Goal: Task Accomplishment & Management: Use online tool/utility

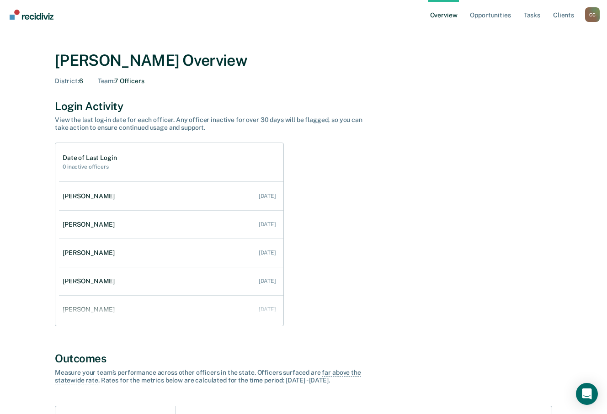
click at [598, 9] on div "C C" at bounding box center [592, 14] width 15 height 15
click at [547, 71] on link "Go to Operations" at bounding box center [555, 71] width 59 height 8
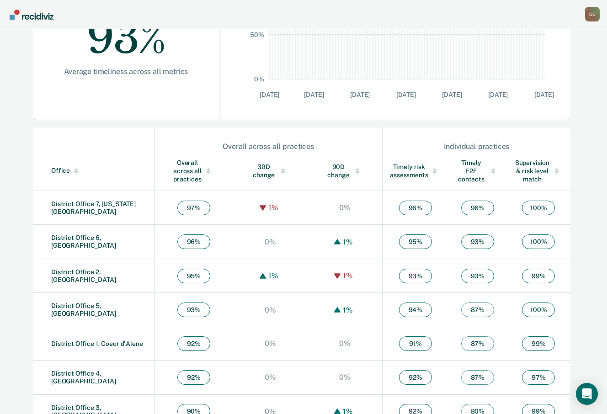
scroll to position [229, 0]
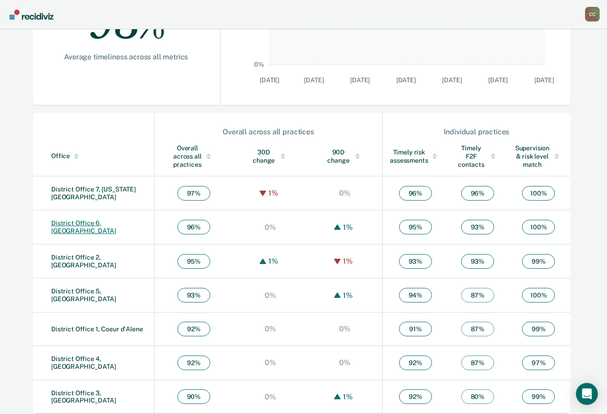
click at [102, 226] on link "District Office 6, [GEOGRAPHIC_DATA]" at bounding box center [83, 227] width 65 height 15
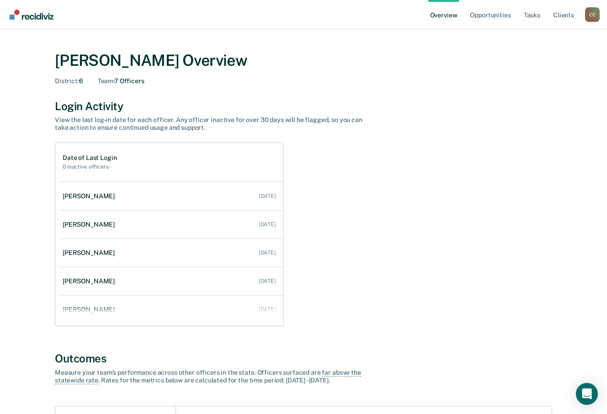
click at [590, 12] on div "C C" at bounding box center [592, 14] width 15 height 15
click at [557, 75] on link "Go to Operations" at bounding box center [555, 71] width 59 height 8
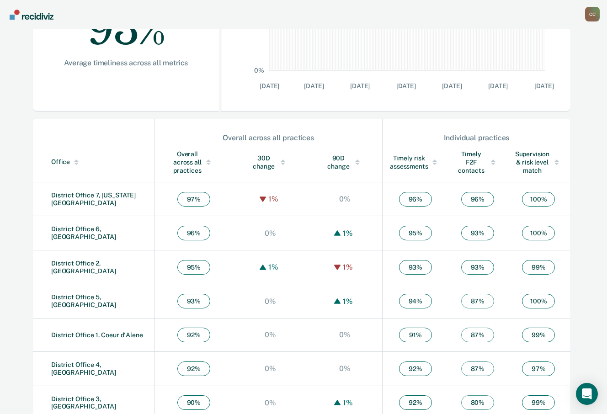
scroll to position [232, 0]
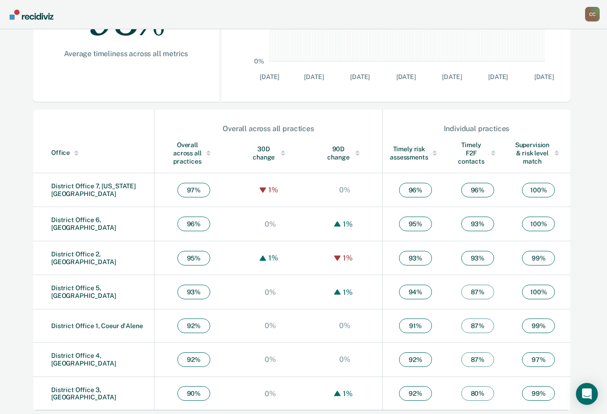
click at [118, 227] on td "District Office 6, [GEOGRAPHIC_DATA]" at bounding box center [94, 224] width 122 height 34
click at [113, 217] on td "District Office 6, [GEOGRAPHIC_DATA]" at bounding box center [94, 224] width 122 height 34
click at [109, 219] on td "District Office 6, [GEOGRAPHIC_DATA]" at bounding box center [94, 224] width 122 height 34
click at [109, 219] on link "District Office 6, [GEOGRAPHIC_DATA]" at bounding box center [83, 223] width 65 height 15
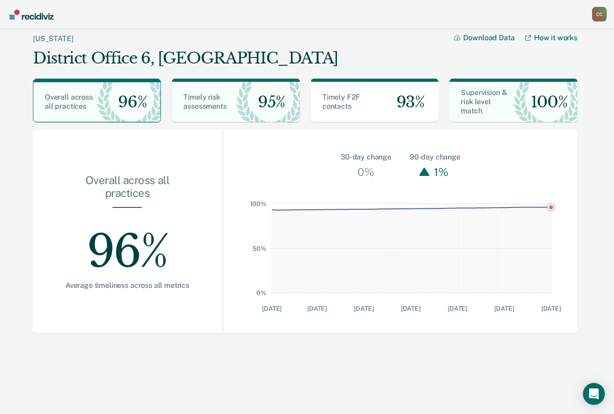
click at [149, 351] on main "[US_STATE] District Office 6, Pocatello Download Data How it works Overall acro…" at bounding box center [307, 219] width 614 height 381
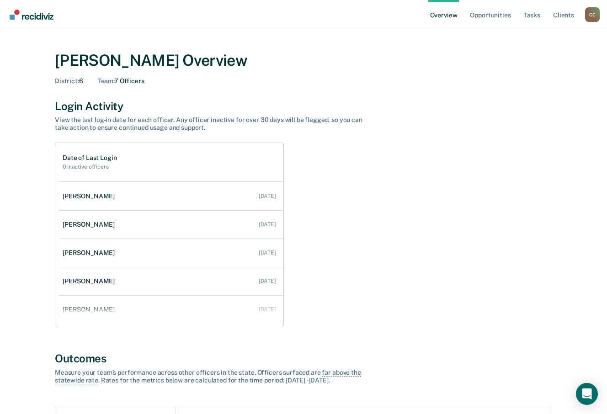
click at [593, 16] on div "C C" at bounding box center [592, 14] width 15 height 15
click at [537, 66] on button "Go to Operations" at bounding box center [556, 71] width 88 height 15
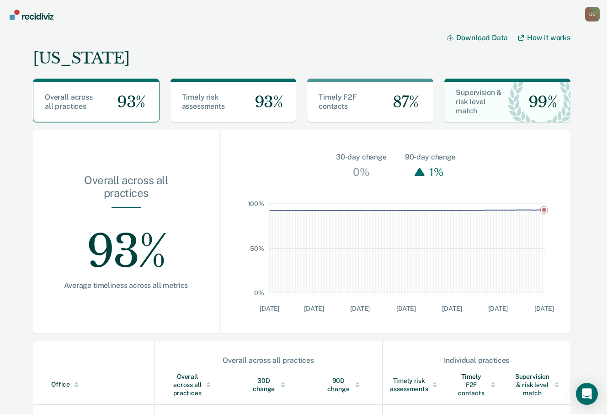
click at [591, 15] on div "C C" at bounding box center [592, 14] width 15 height 15
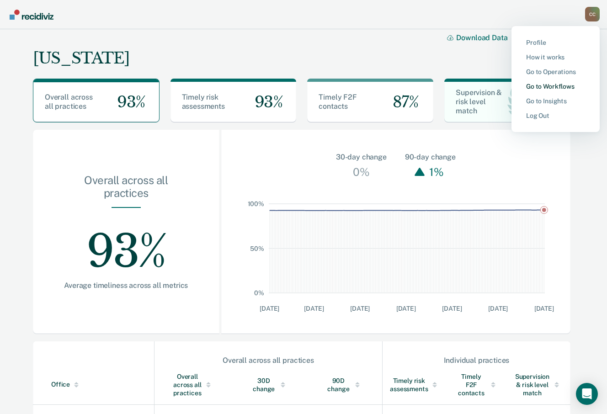
click at [547, 86] on link "Go to Workflows" at bounding box center [555, 87] width 59 height 8
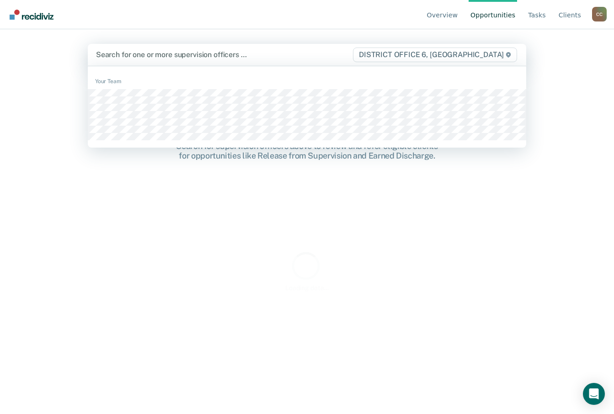
drag, startPoint x: 456, startPoint y: 53, endPoint x: 442, endPoint y: 65, distance: 18.5
click at [444, 55] on span "DISTRICT OFFICE 6, POCATELLO" at bounding box center [435, 55] width 164 height 15
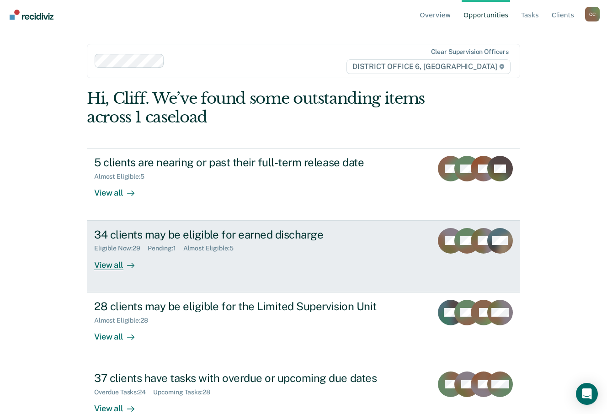
scroll to position [22, 0]
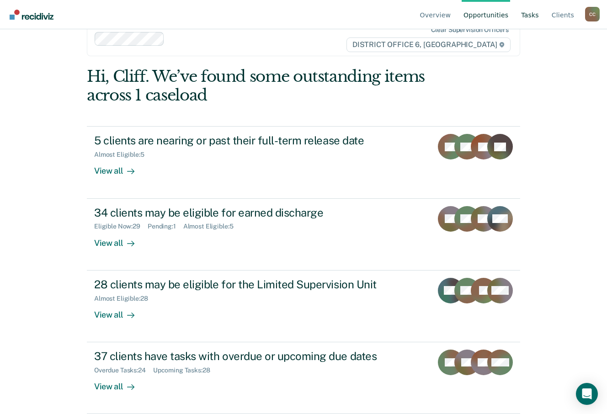
click at [528, 14] on link "Tasks" at bounding box center [530, 14] width 21 height 29
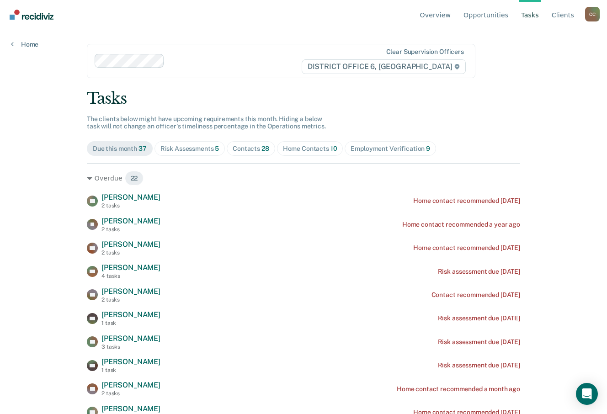
click at [206, 148] on div "Risk Assessments 5" at bounding box center [190, 149] width 59 height 8
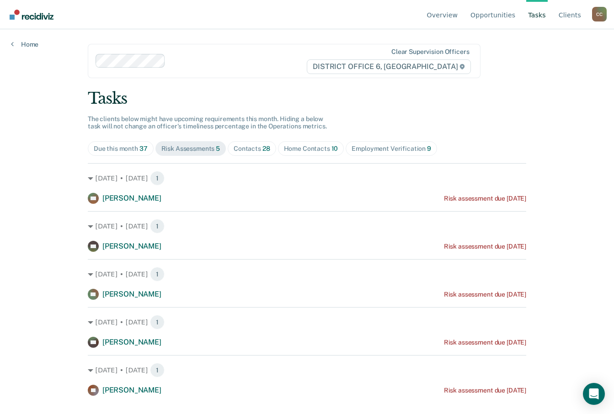
click at [301, 147] on div "Home Contacts 10" at bounding box center [311, 149] width 54 height 8
